Goal: Complete application form

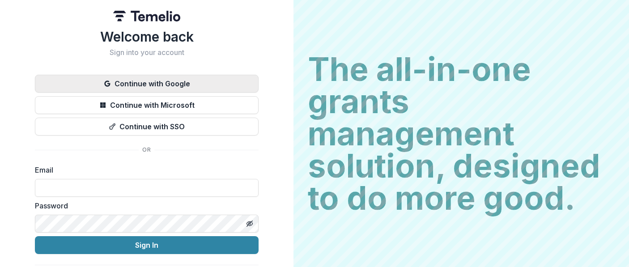
click at [198, 82] on button "Continue with Google" at bounding box center [147, 84] width 224 height 18
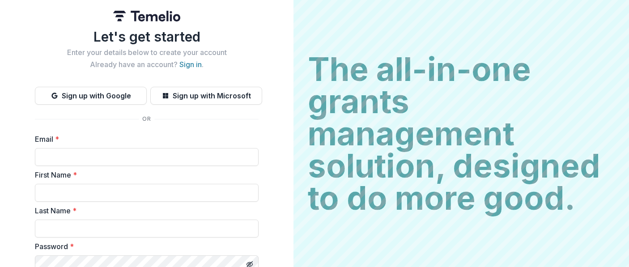
scroll to position [139, 0]
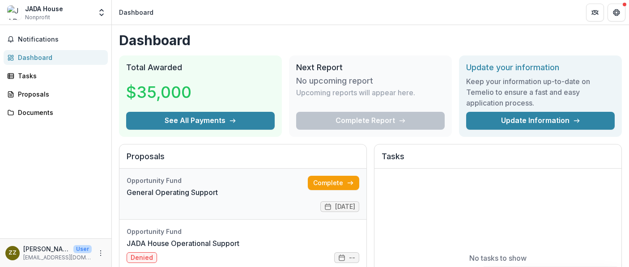
click at [218, 187] on link "General Operating Support" at bounding box center [172, 192] width 91 height 11
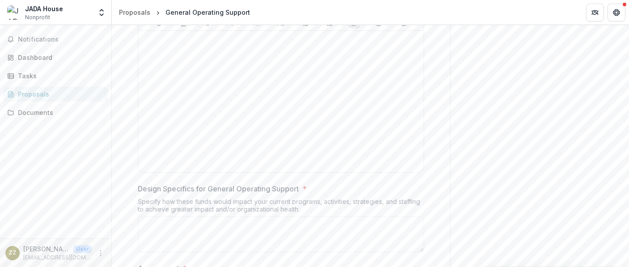
scroll to position [2206, 0]
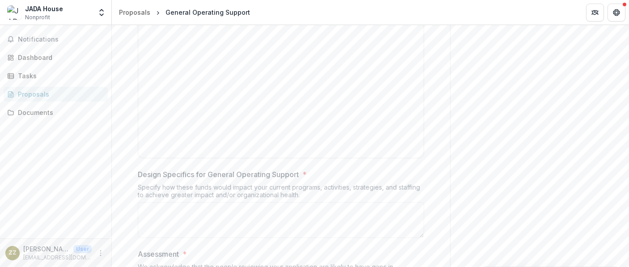
drag, startPoint x: 136, startPoint y: 51, endPoint x: 301, endPoint y: 72, distance: 166.0
copy div "Design * Thinking about the goals you described above, share the plan of how yo…"
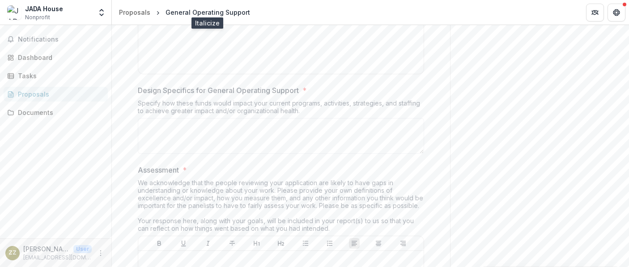
scroll to position [2290, 0]
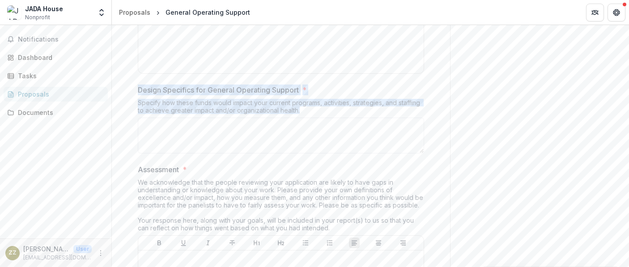
drag, startPoint x: 140, startPoint y: 167, endPoint x: 340, endPoint y: 191, distance: 201.4
copy div "Design Specifics for General Operating Support * Specify how these funds would …"
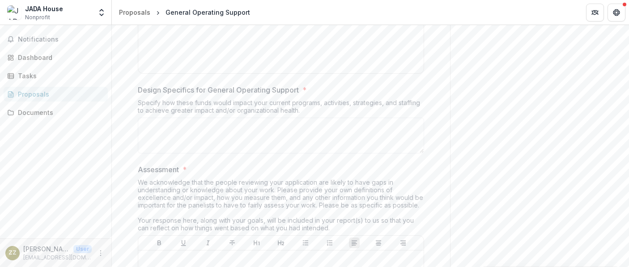
click at [314, 95] on label "Design Specifics for General Operating Support *" at bounding box center [278, 90] width 281 height 11
click at [314, 153] on textarea "Design Specifics for General Operating Support *" at bounding box center [281, 136] width 286 height 36
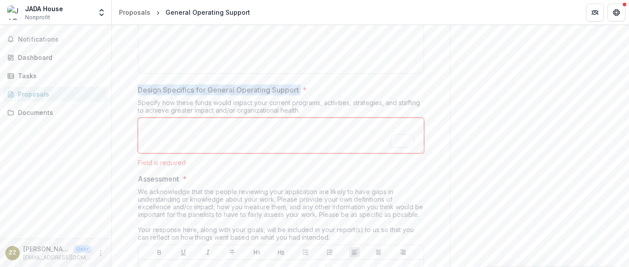
drag, startPoint x: 301, startPoint y: 167, endPoint x: 127, endPoint y: 169, distance: 174.1
copy p "Design Specifics for General Operating Support"
click at [191, 118] on div "Specify how these funds would impact your current programs, activities, strateg…" at bounding box center [281, 108] width 286 height 19
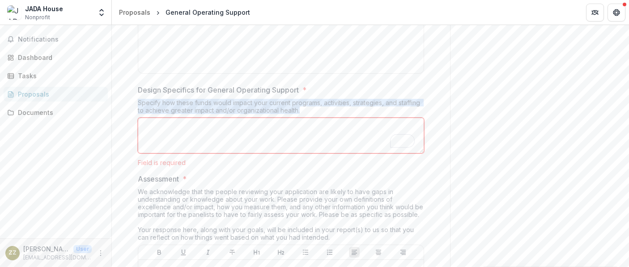
drag, startPoint x: 306, startPoint y: 190, endPoint x: 118, endPoint y: 185, distance: 188.0
copy div "Specify how these funds would impact your current programs, activities, strateg…"
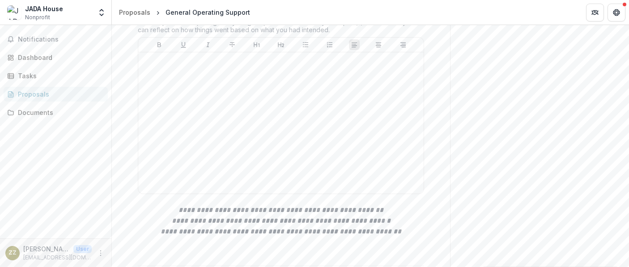
scroll to position [2459, 0]
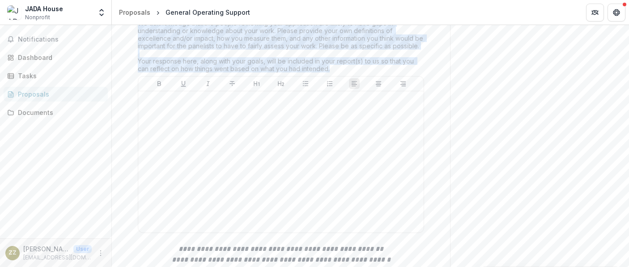
drag, startPoint x: 139, startPoint y: 102, endPoint x: 375, endPoint y: 148, distance: 241.0
click at [375, 76] on div "We acknowledge that the people reviewing your application are likely to have ga…" at bounding box center [281, 47] width 286 height 57
copy div "We acknowledge that the people reviewing your application are likely to have ga…"
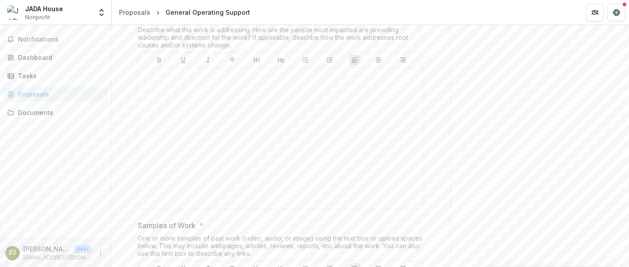
scroll to position [2781, 0]
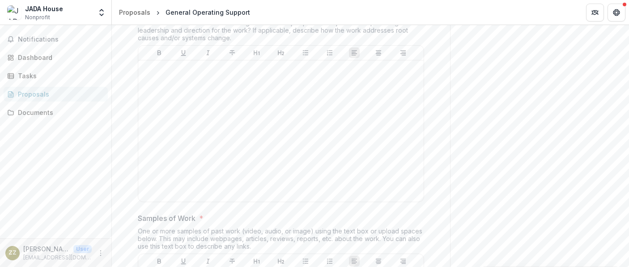
drag, startPoint x: 135, startPoint y: 89, endPoint x: 172, endPoint y: 89, distance: 37.1
click at [172, 89] on div "**********" at bounding box center [281, 76] width 301 height 5357
drag, startPoint x: 133, startPoint y: 68, endPoint x: 277, endPoint y: 70, distance: 144.5
click at [277, 70] on div "**********" at bounding box center [281, 76] width 301 height 5357
copy strong "**********"
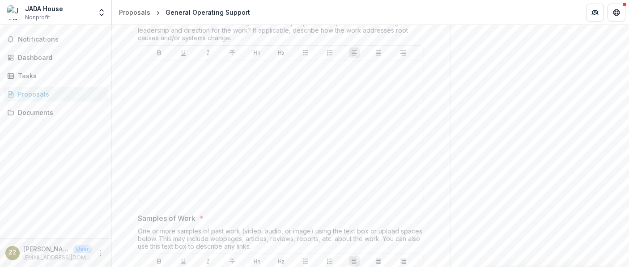
drag, startPoint x: 177, startPoint y: 90, endPoint x: 131, endPoint y: 89, distance: 46.1
click at [131, 89] on div "**********" at bounding box center [281, 76] width 301 height 5357
click at [140, 15] on p "The Why" at bounding box center [153, 9] width 30 height 11
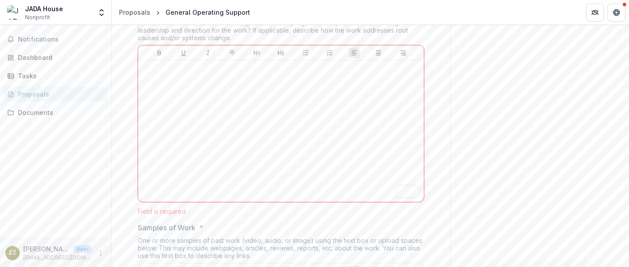
drag, startPoint x: 136, startPoint y: 89, endPoint x: 166, endPoint y: 89, distance: 30.9
click at [166, 89] on div "**********" at bounding box center [281, 81] width 301 height 5366
copy p "The Why"
click at [254, 45] on div "Describe what this work is addressing. How are the people most impacted are pro…" at bounding box center [281, 32] width 286 height 26
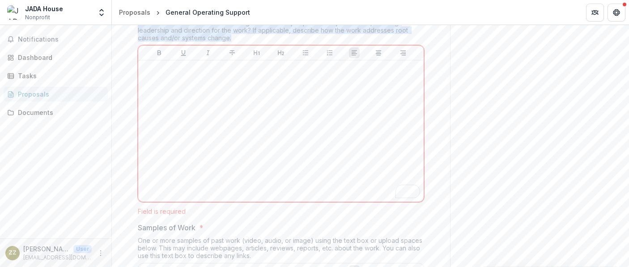
drag, startPoint x: 234, startPoint y: 116, endPoint x: 123, endPoint y: 102, distance: 112.3
click at [123, 102] on div "**********" at bounding box center [281, 81] width 338 height 5366
copy div "Describe what this work is addressing. How are the people most impacted are pro…"
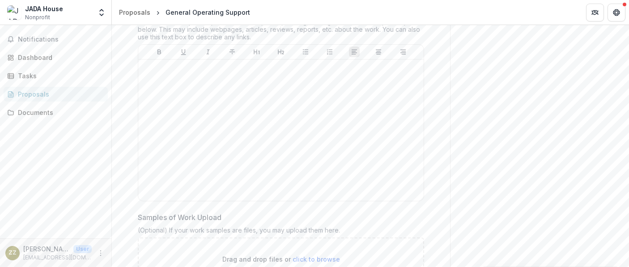
scroll to position [3005, 0]
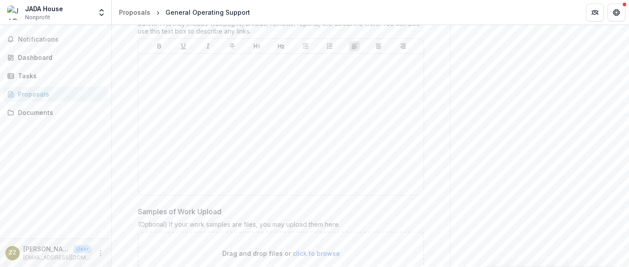
click at [221, 90] on div "Samples of Work * One or more samples of past work (video, audio, or image) usi…" at bounding box center [281, 98] width 286 height 201
drag, startPoint x: 136, startPoint y: 79, endPoint x: 195, endPoint y: 78, distance: 59.5
click at [195, 9] on span "Samples of Work *" at bounding box center [278, 3] width 281 height 11
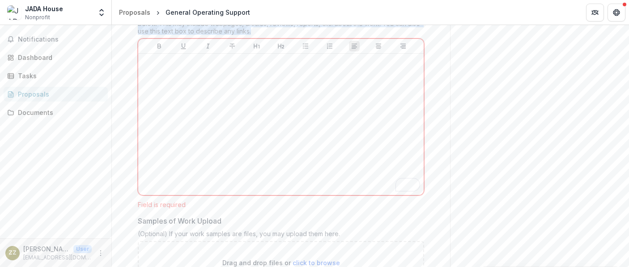
drag, startPoint x: 252, startPoint y: 110, endPoint x: 131, endPoint y: 94, distance: 121.9
copy div "One or more samples of past work (video, audio, or image) using the text box or…"
click at [392, 38] on div "One or more samples of past work (video, audio, or image) using the text box or…" at bounding box center [281, 25] width 286 height 26
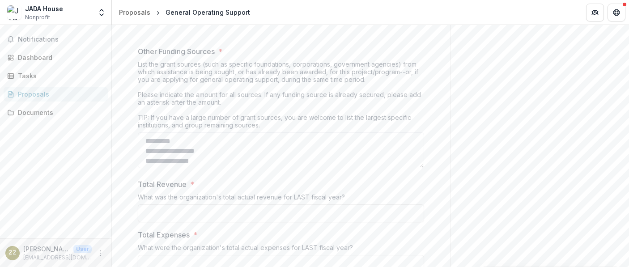
scroll to position [3336, 0]
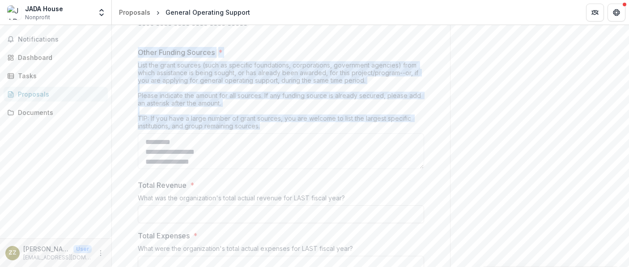
drag, startPoint x: 135, startPoint y: 131, endPoint x: 269, endPoint y: 204, distance: 153.1
copy div "Other Funding Sources * List the grant sources (such as specific foundations, c…"
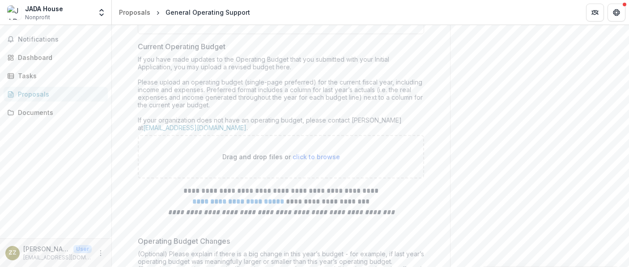
scroll to position [3520, 0]
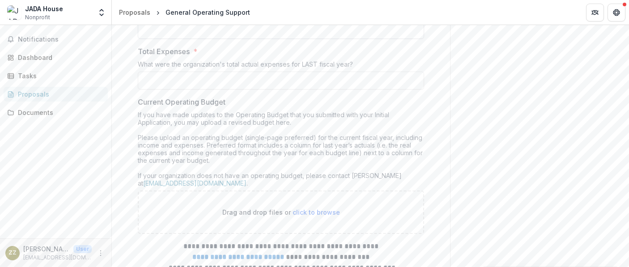
drag, startPoint x: 135, startPoint y: 80, endPoint x: 383, endPoint y: 111, distance: 249.3
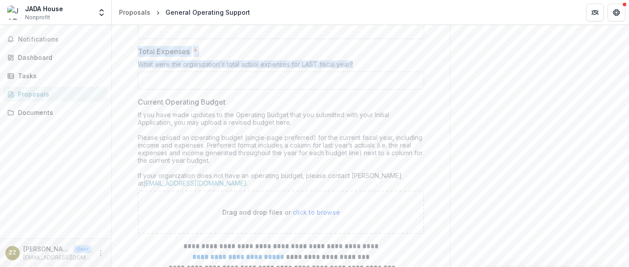
drag, startPoint x: 135, startPoint y: 128, endPoint x: 438, endPoint y: 149, distance: 304.1
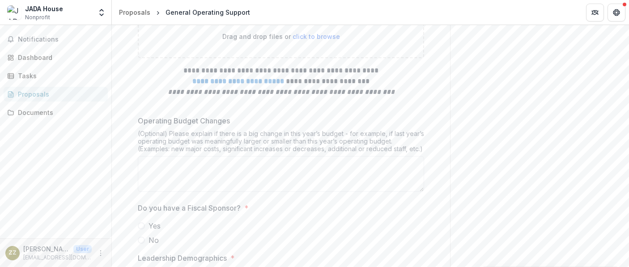
scroll to position [3630, 0]
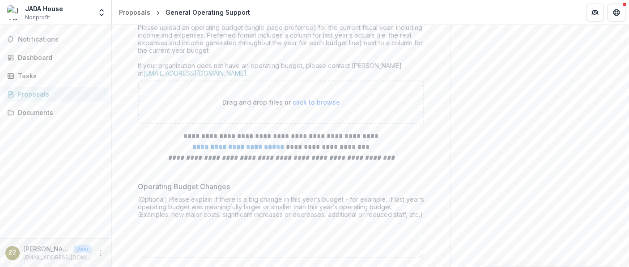
drag, startPoint x: 130, startPoint y: 71, endPoint x: 236, endPoint y: 72, distance: 106.0
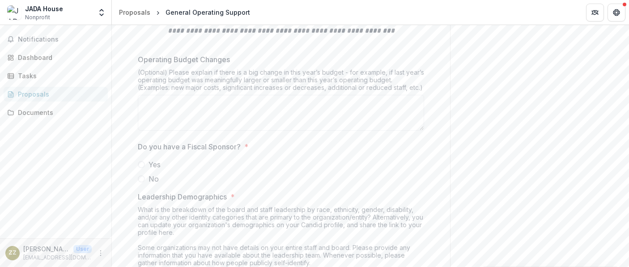
scroll to position [3758, 0]
drag, startPoint x: 130, startPoint y: 142, endPoint x: 250, endPoint y: 143, distance: 119.9
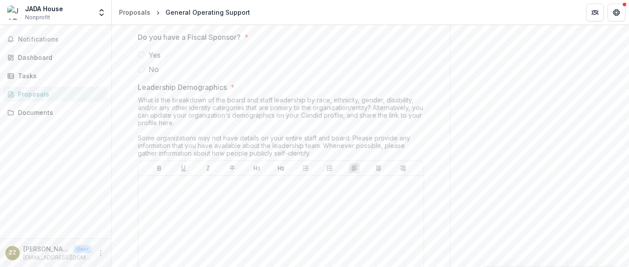
scroll to position [3874, 0]
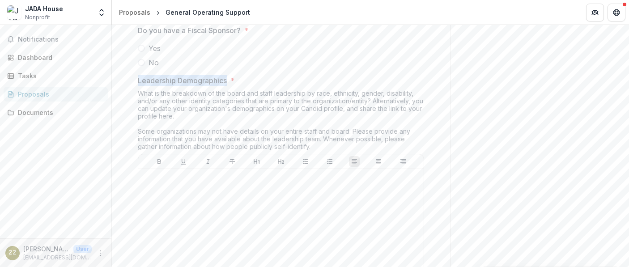
drag, startPoint x: 135, startPoint y: 160, endPoint x: 225, endPoint y: 160, distance: 89.5
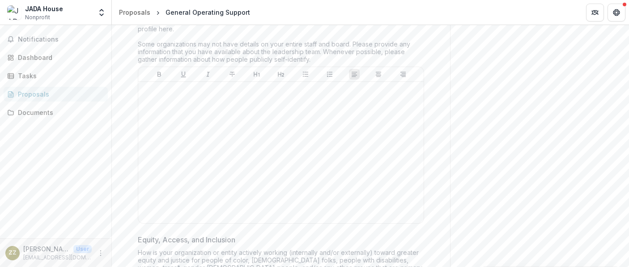
scroll to position [3964, 0]
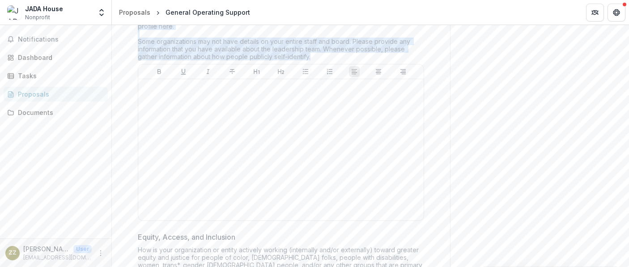
drag, startPoint x: 132, startPoint y: 82, endPoint x: 289, endPoint y: 132, distance: 165.4
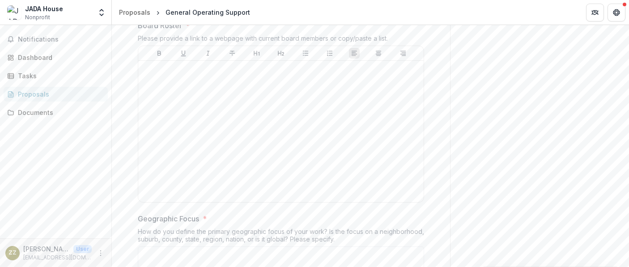
scroll to position [4178, 0]
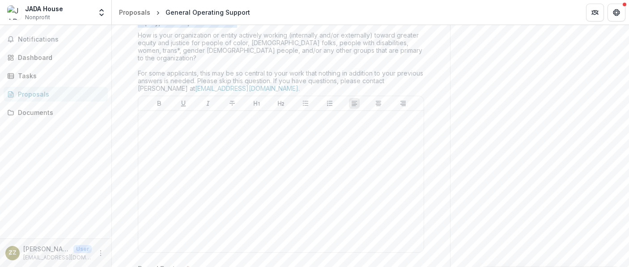
drag, startPoint x: 133, startPoint y: 102, endPoint x: 259, endPoint y: 107, distance: 126.7
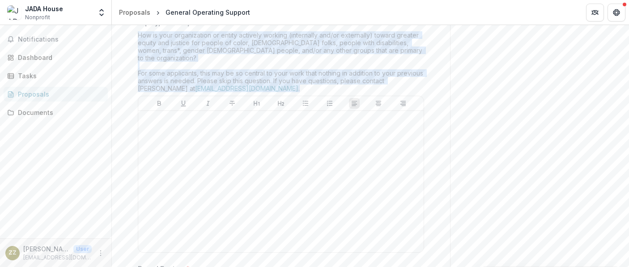
drag, startPoint x: 182, startPoint y: 122, endPoint x: 300, endPoint y: 158, distance: 123.4
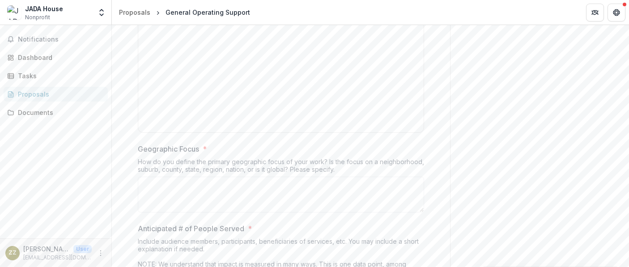
scroll to position [4518, 0]
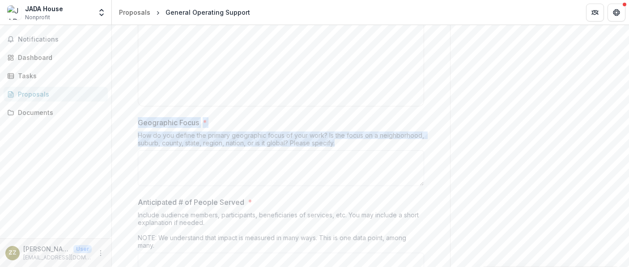
drag, startPoint x: 132, startPoint y: 192, endPoint x: 341, endPoint y: 216, distance: 211.2
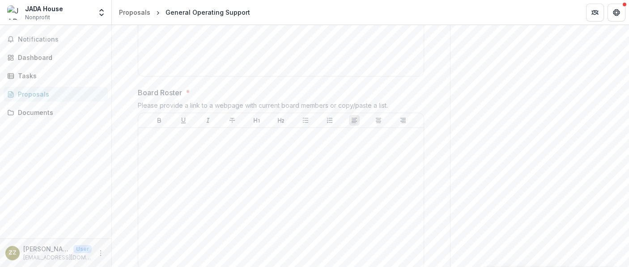
scroll to position [4356, 0]
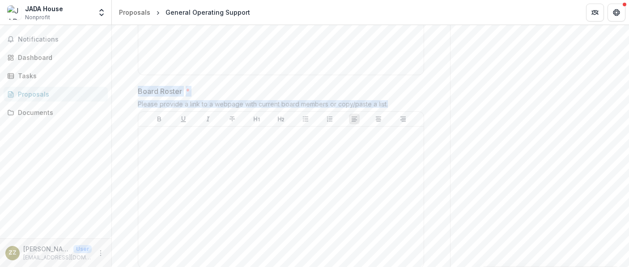
drag, startPoint x: 135, startPoint y: 160, endPoint x: 391, endPoint y: 176, distance: 257.3
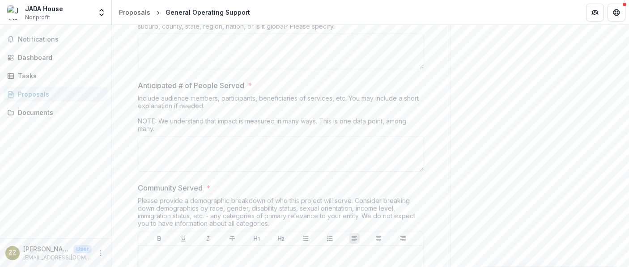
scroll to position [4636, 0]
drag, startPoint x: 132, startPoint y: 73, endPoint x: 355, endPoint y: 95, distance: 223.8
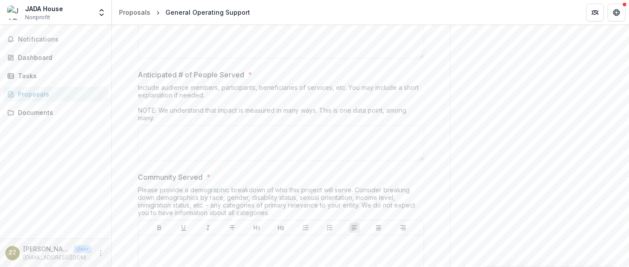
scroll to position [4647, 0]
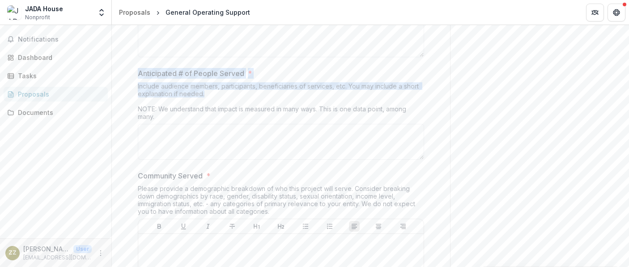
drag, startPoint x: 134, startPoint y: 144, endPoint x: 238, endPoint y: 166, distance: 106.5
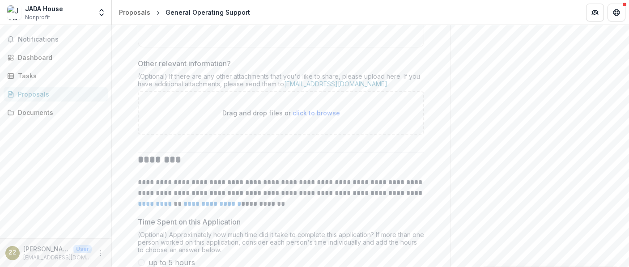
scroll to position [4743, 0]
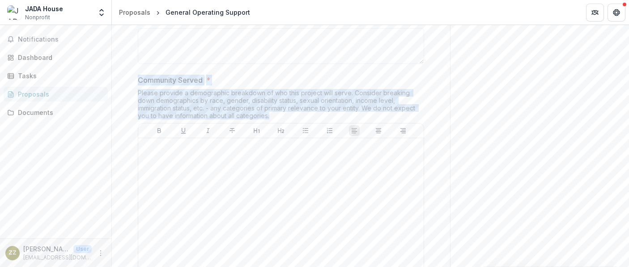
drag, startPoint x: 137, startPoint y: 150, endPoint x: 276, endPoint y: 186, distance: 144.0
click at [276, 186] on div "Community Served * Please provide a demographic breakdown of who this project w…" at bounding box center [281, 179] width 286 height 209
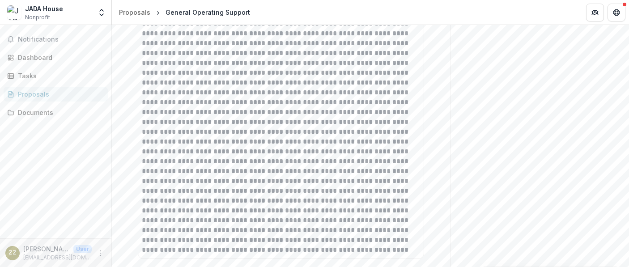
scroll to position [2088, 0]
